Goal: Navigation & Orientation: Locate item on page

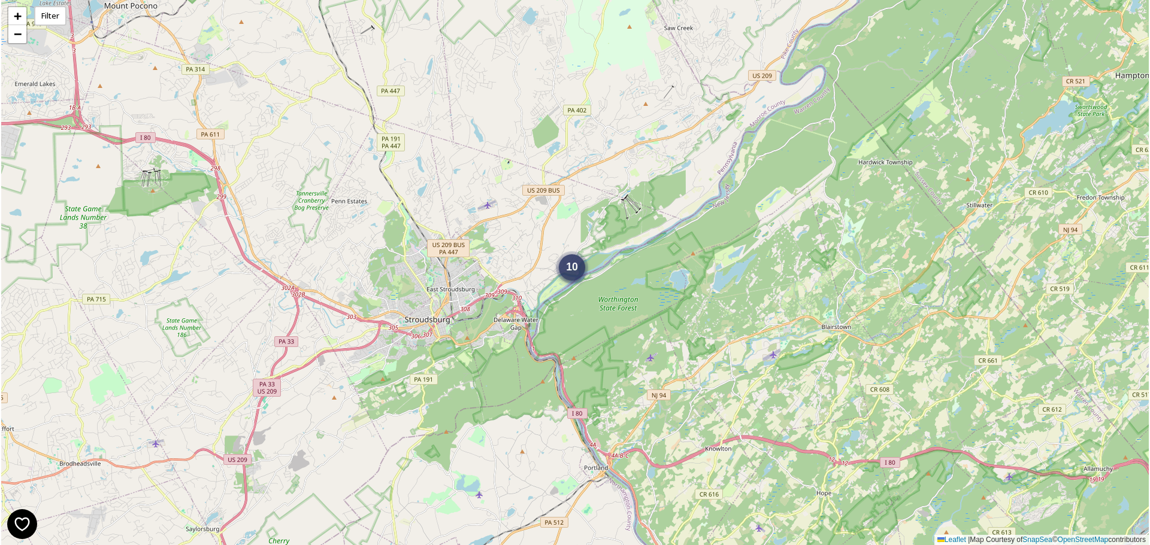
click at [578, 274] on div "10" at bounding box center [572, 267] width 26 height 26
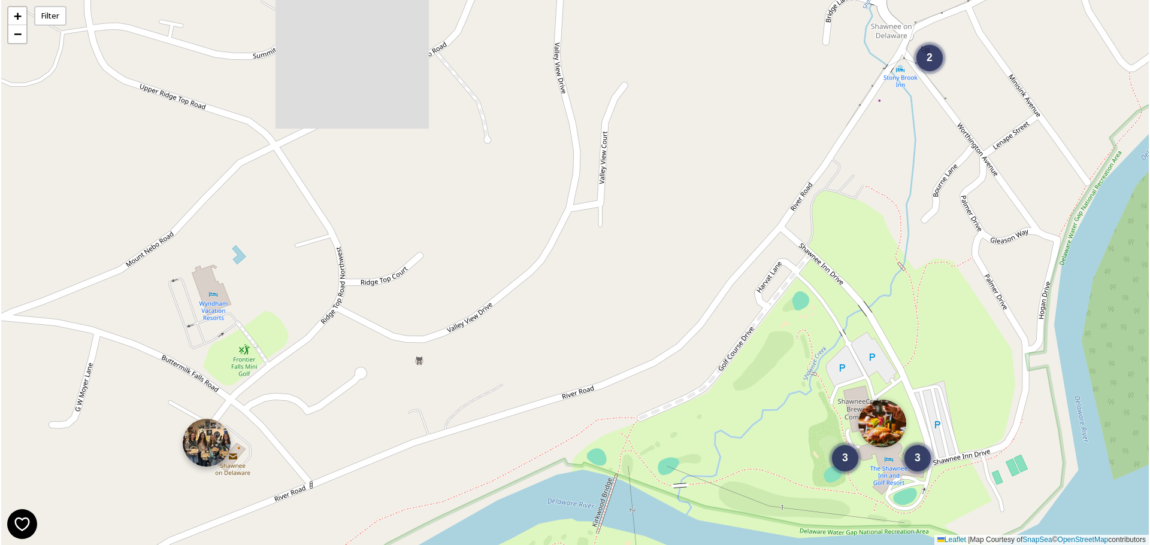
click at [222, 442] on img at bounding box center [207, 443] width 48 height 48
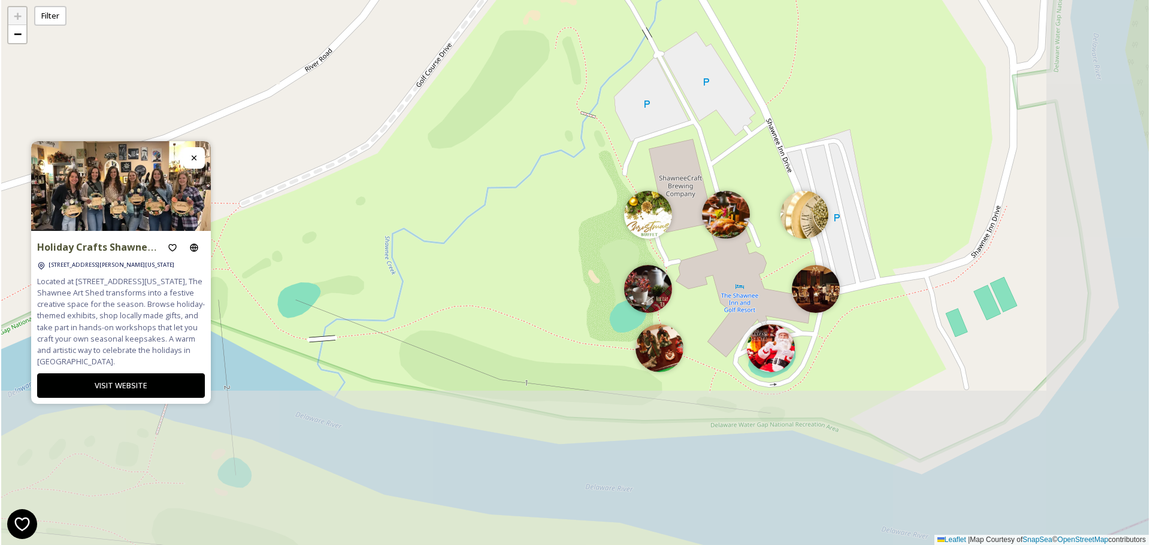
drag, startPoint x: 1000, startPoint y: 201, endPoint x: 748, endPoint y: 5, distance: 318.3
click at [748, 5] on div "+ − Leaflet | Map Courtesy of SnapSea © OpenStreetMap contributors" at bounding box center [574, 272] width 1147 height 545
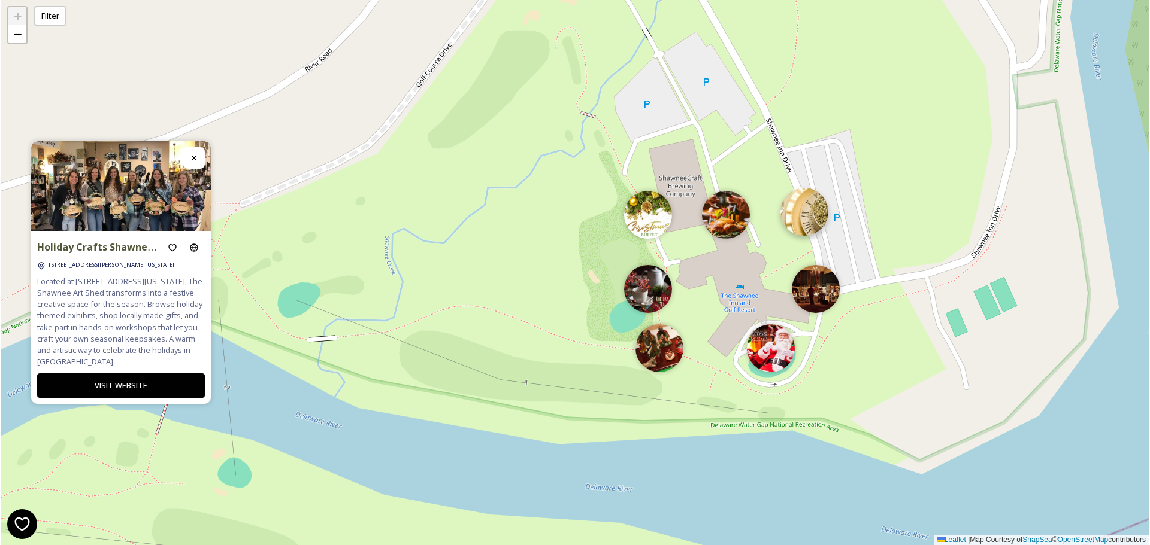
click at [803, 222] on img at bounding box center [804, 212] width 48 height 48
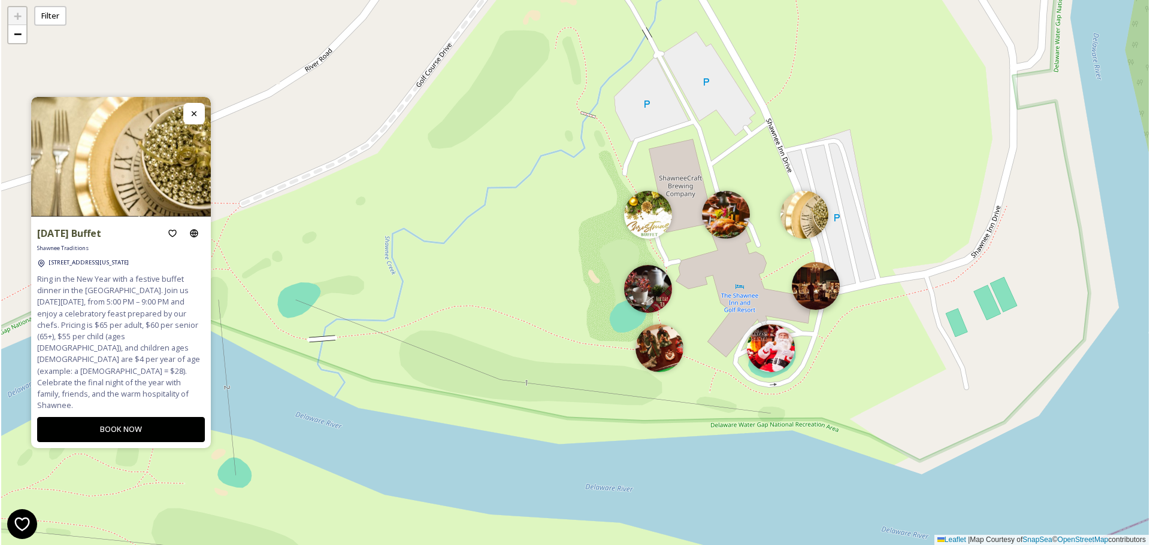
click at [809, 278] on img at bounding box center [816, 286] width 48 height 48
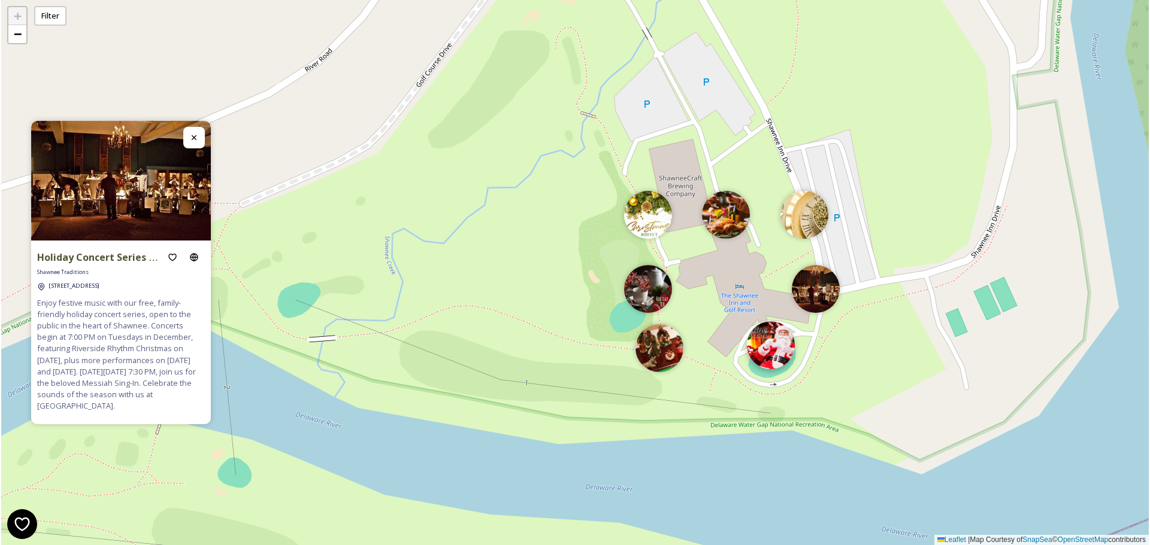
click at [776, 360] on img at bounding box center [771, 346] width 48 height 48
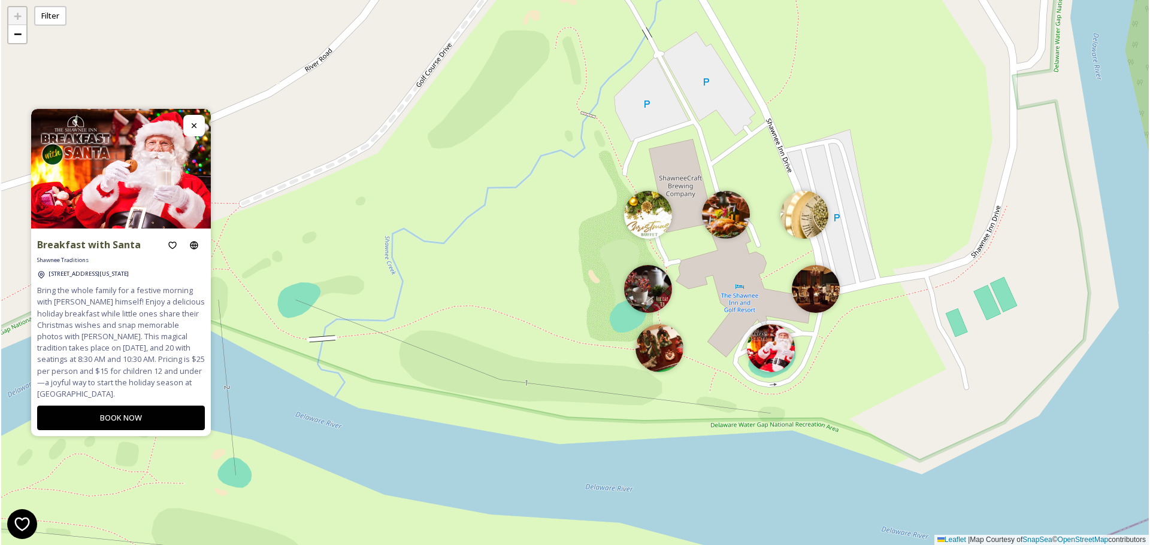
click at [633, 352] on div "+ − Leaflet | Map Courtesy of SnapSea © OpenStreetMap contributors" at bounding box center [574, 272] width 1147 height 545
click at [644, 294] on img at bounding box center [648, 286] width 48 height 48
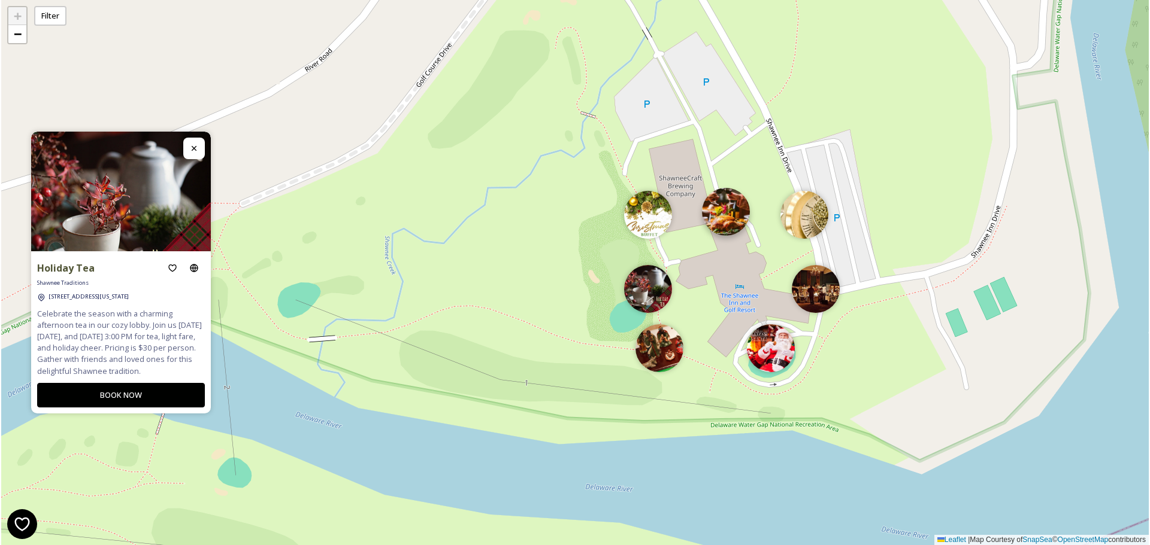
click at [714, 220] on img at bounding box center [726, 212] width 48 height 48
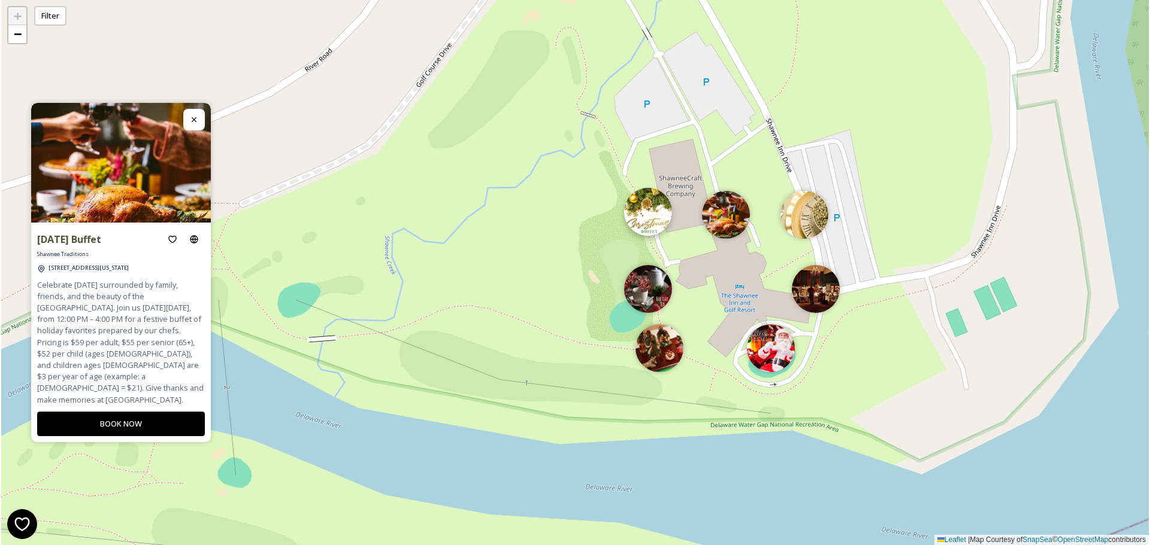
click at [660, 217] on img at bounding box center [648, 212] width 48 height 48
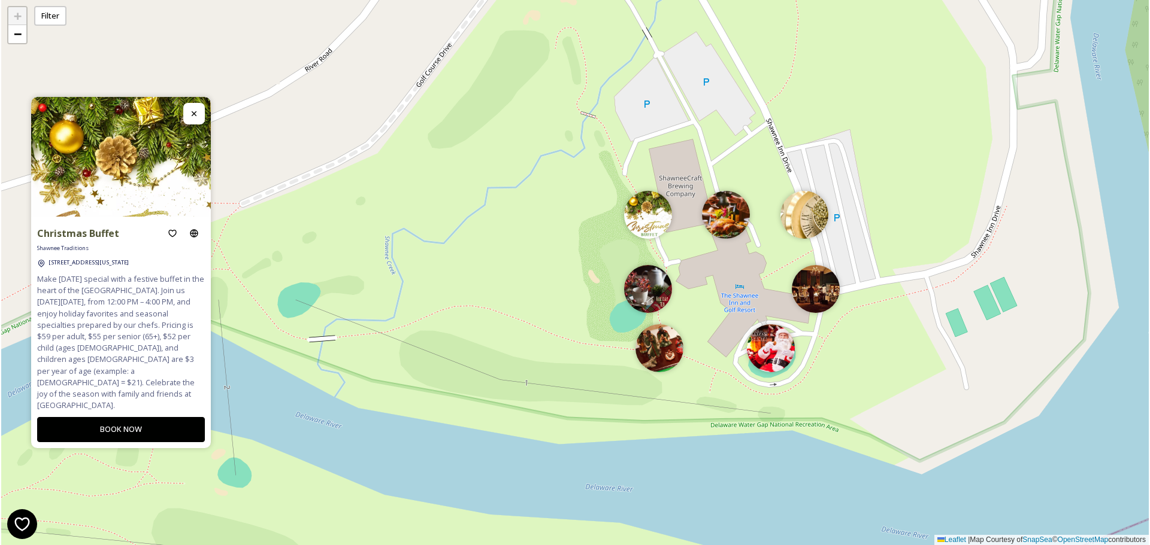
click at [773, 208] on div "+ − Leaflet | Map Courtesy of SnapSea © OpenStreetMap contributors" at bounding box center [574, 272] width 1147 height 545
click at [809, 216] on img at bounding box center [804, 212] width 48 height 48
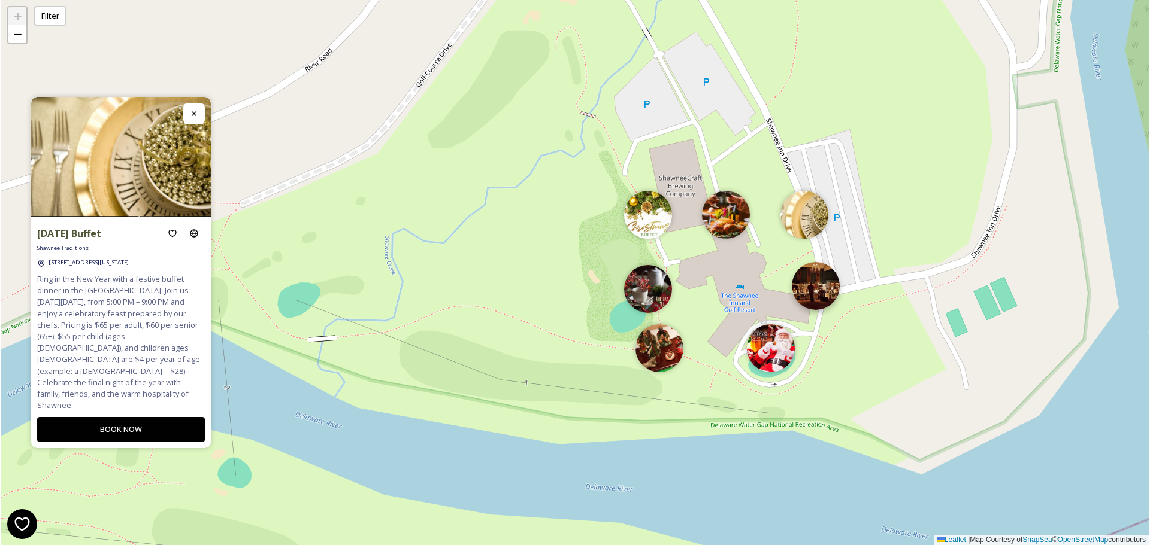
click at [821, 290] on img at bounding box center [816, 286] width 48 height 48
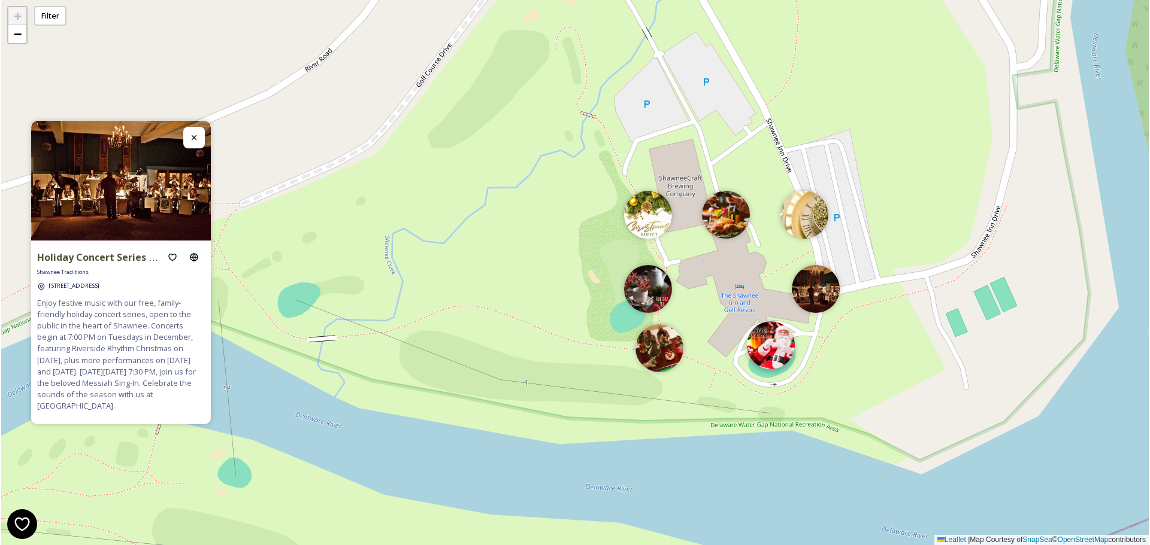
click at [779, 341] on img at bounding box center [771, 346] width 48 height 48
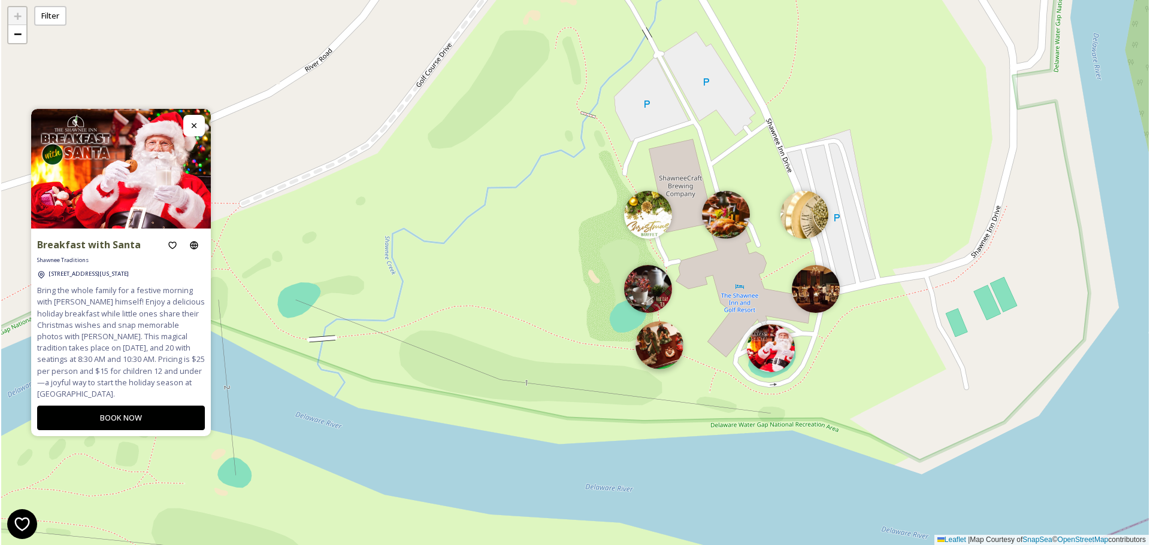
click at [667, 341] on img at bounding box center [659, 346] width 48 height 48
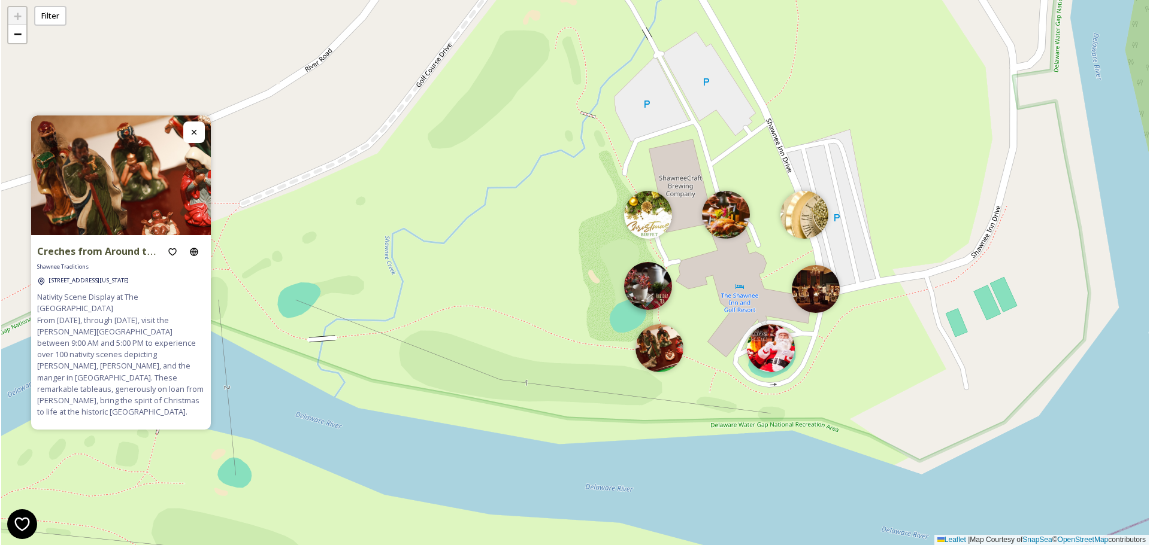
click at [632, 295] on img at bounding box center [648, 286] width 48 height 48
